Goal: Task Accomplishment & Management: Manage account settings

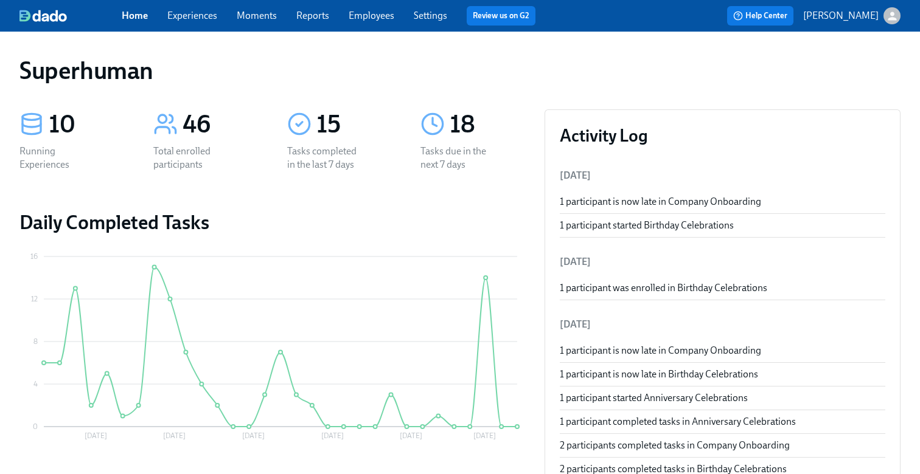
click at [204, 15] on link "Experiences" at bounding box center [192, 16] width 50 height 12
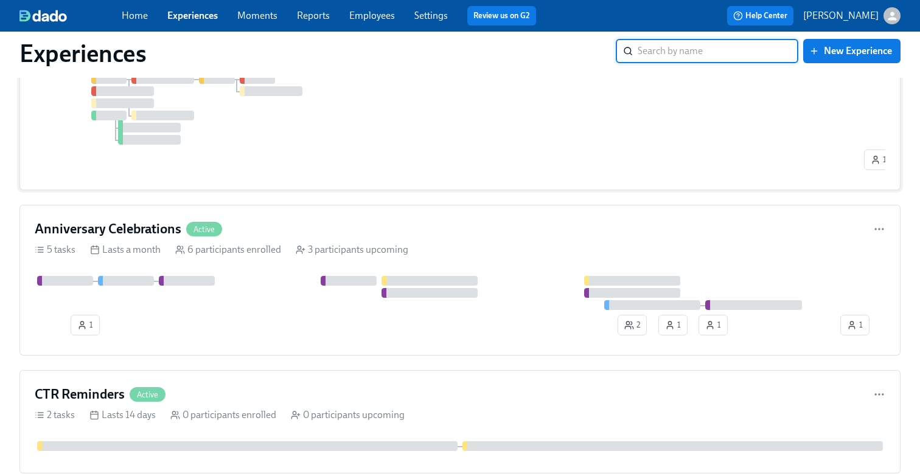
scroll to position [2016, 0]
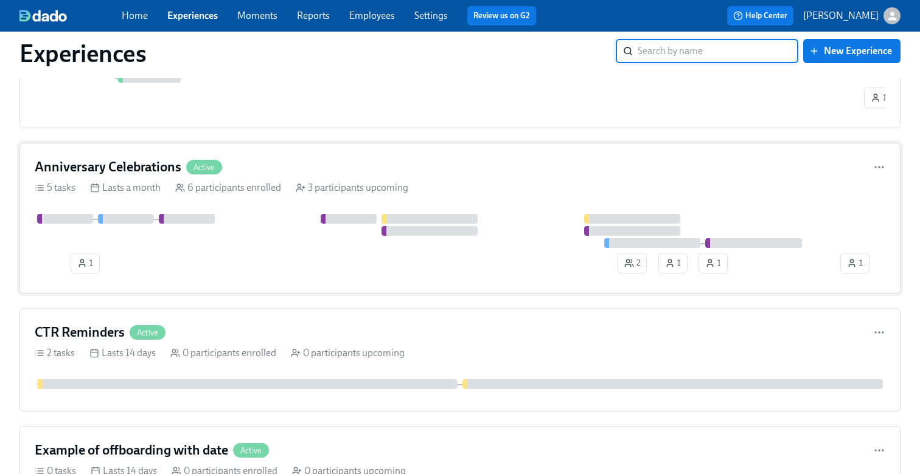
click at [265, 269] on div "1 2 1 1 1" at bounding box center [460, 246] width 850 height 64
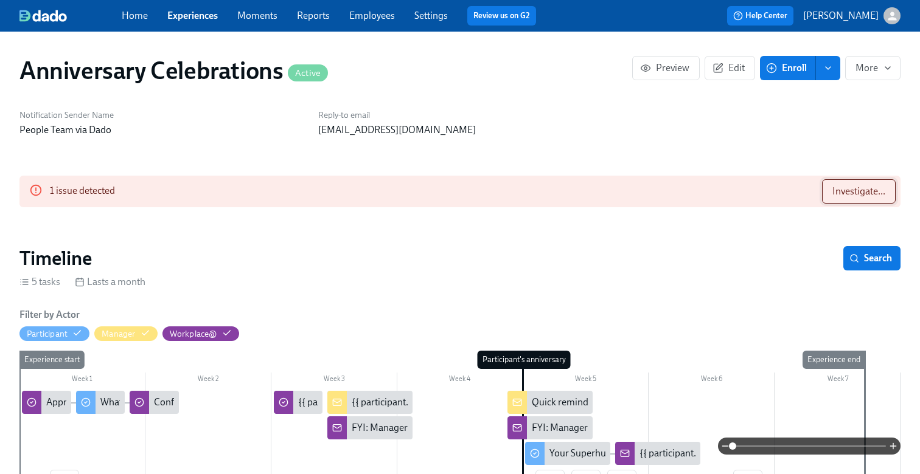
click at [840, 183] on button "Investigate..." at bounding box center [859, 191] width 74 height 24
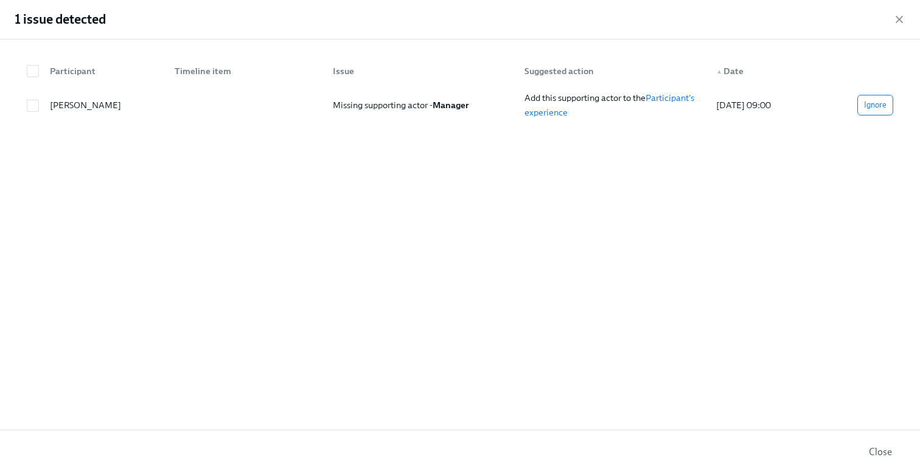
scroll to position [0, 2686]
click at [870, 100] on span "Ignore" at bounding box center [875, 105] width 23 height 12
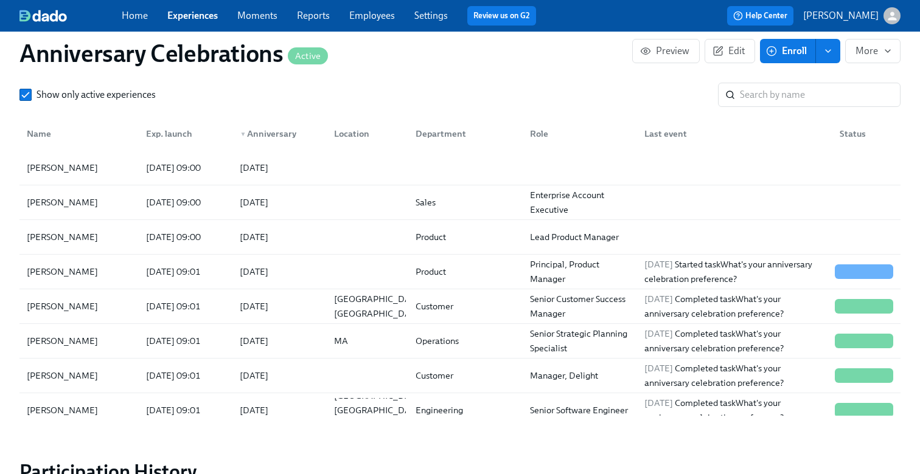
scroll to position [940, 0]
